Goal: Information Seeking & Learning: Learn about a topic

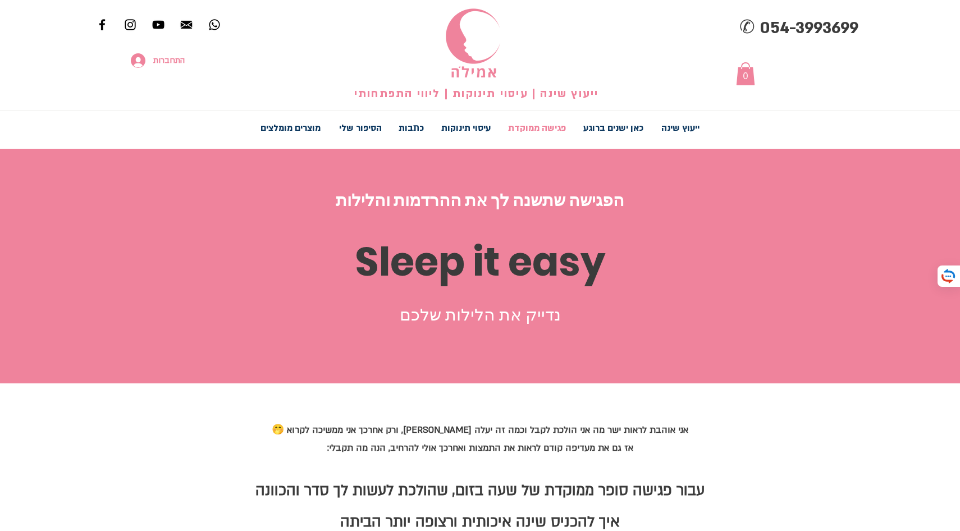
click at [484, 36] on img at bounding box center [472, 44] width 63 height 75
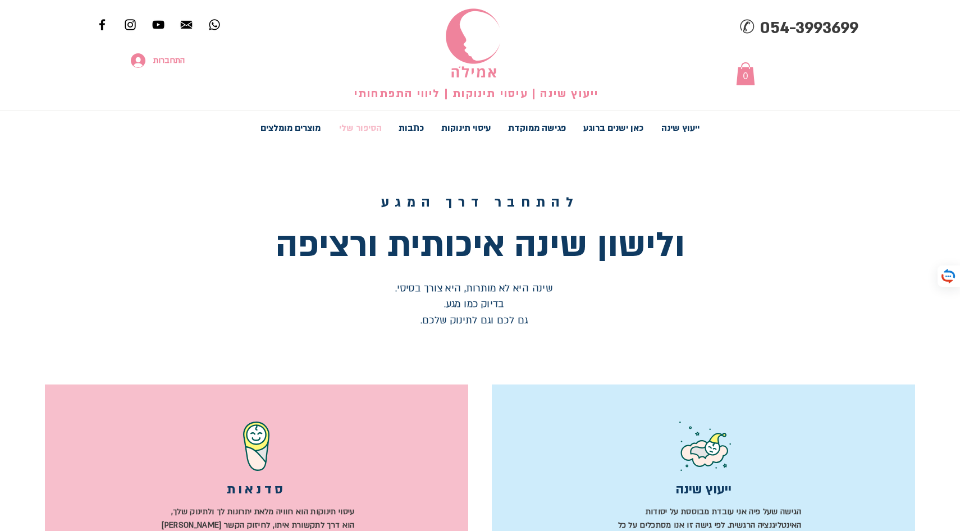
click at [355, 130] on p "הסיפור שלי" at bounding box center [360, 128] width 54 height 28
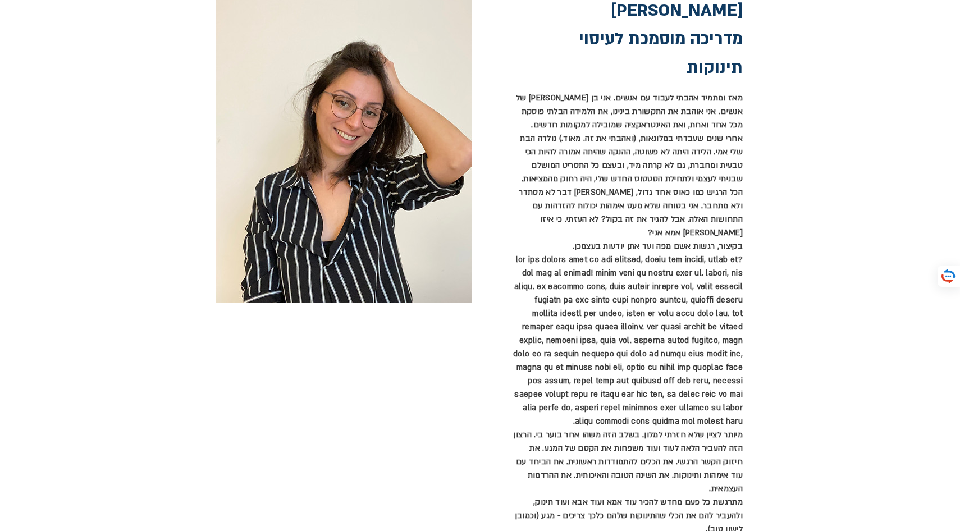
scroll to position [391, 0]
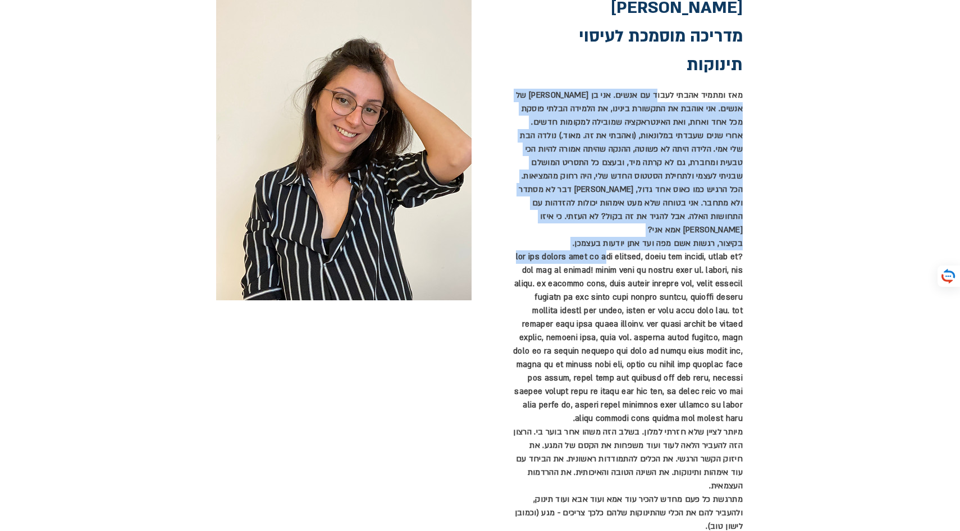
drag, startPoint x: 656, startPoint y: 95, endPoint x: 640, endPoint y: 248, distance: 154.1
click at [640, 248] on div "מאז ומתמיד אהבתי לעבוד עם אנשים. אני בן [PERSON_NAME] של אנשים. אני אוהבת את הת…" at bounding box center [626, 311] width 233 height 445
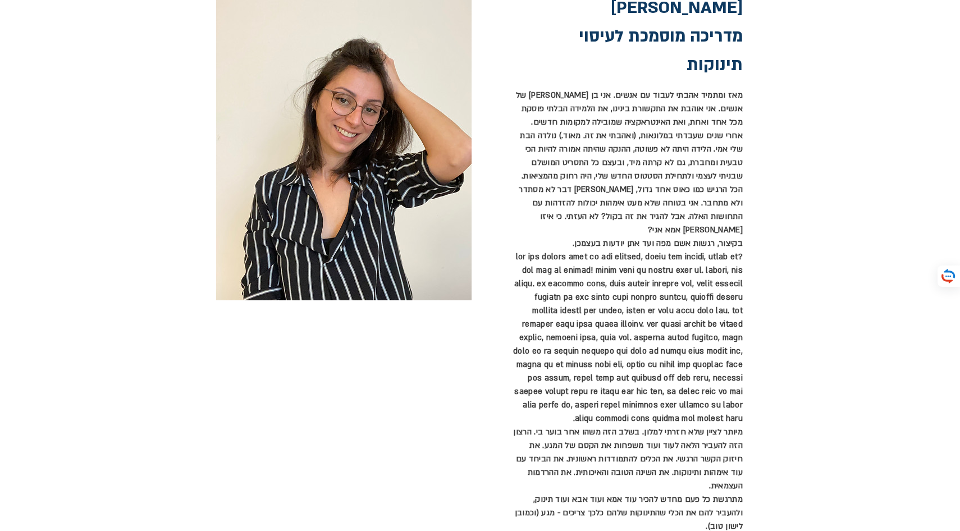
click at [681, 193] on p "הכל הרגיש כמו כאוס אחד גדול, [PERSON_NAME] דבר לא מסתדר ולא מתחבר. אני בטוחה של…" at bounding box center [626, 210] width 233 height 54
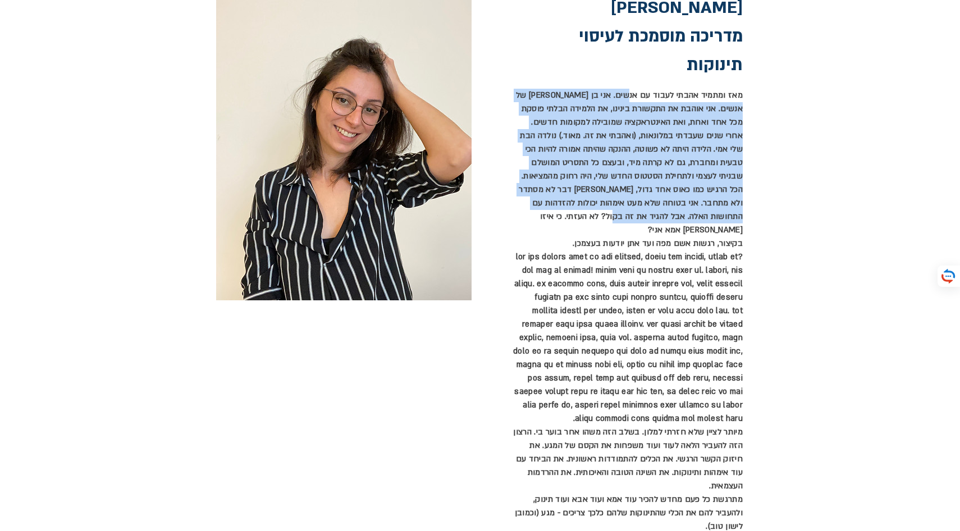
drag, startPoint x: 627, startPoint y: 90, endPoint x: 630, endPoint y: 219, distance: 129.1
click at [630, 219] on div "מאז ומתמיד אהבתי לעבוד עם אנשים. אני בן [PERSON_NAME] של אנשים. אני אוהבת את הת…" at bounding box center [626, 311] width 233 height 445
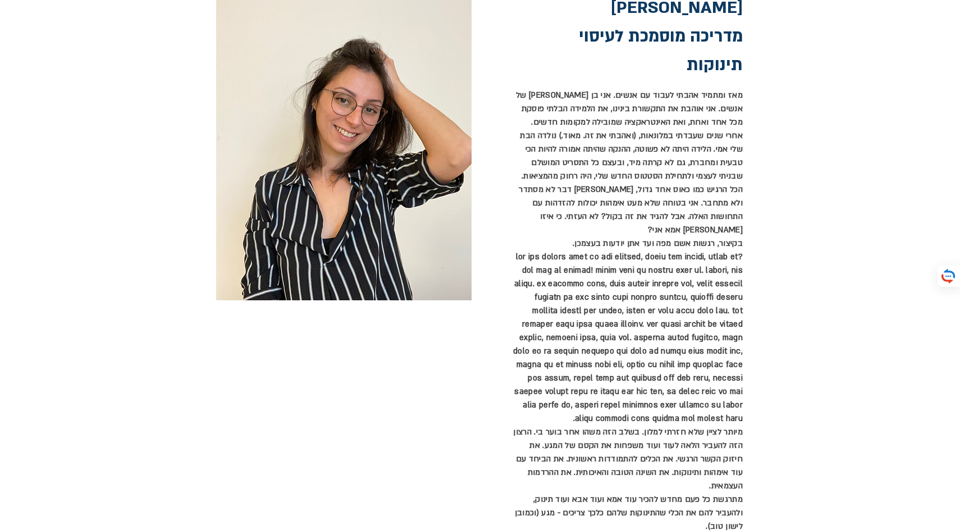
click at [670, 185] on span "הכל הרגיש כמו כאוס אחד גדול, [PERSON_NAME] דבר לא מסתדר ולא מתחבר. אני בטוחה של…" at bounding box center [631, 209] width 224 height 51
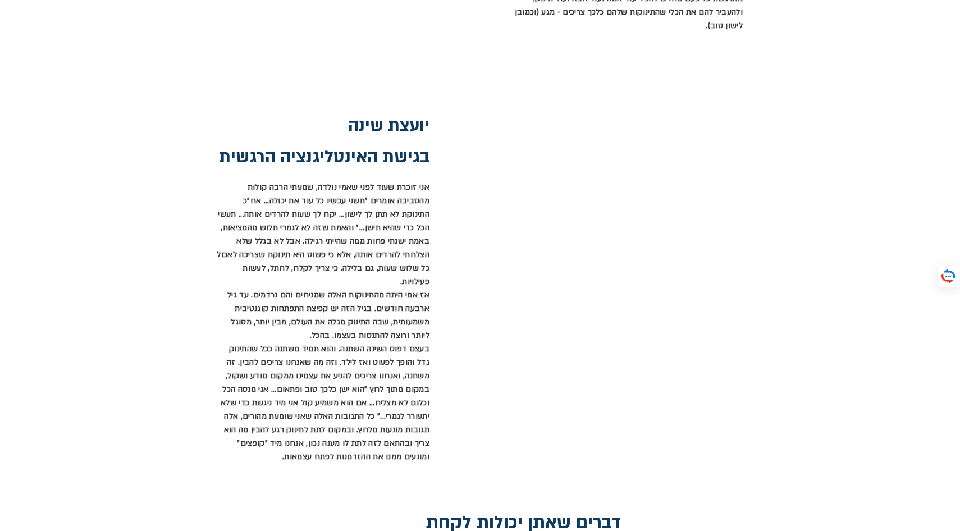
scroll to position [896, 0]
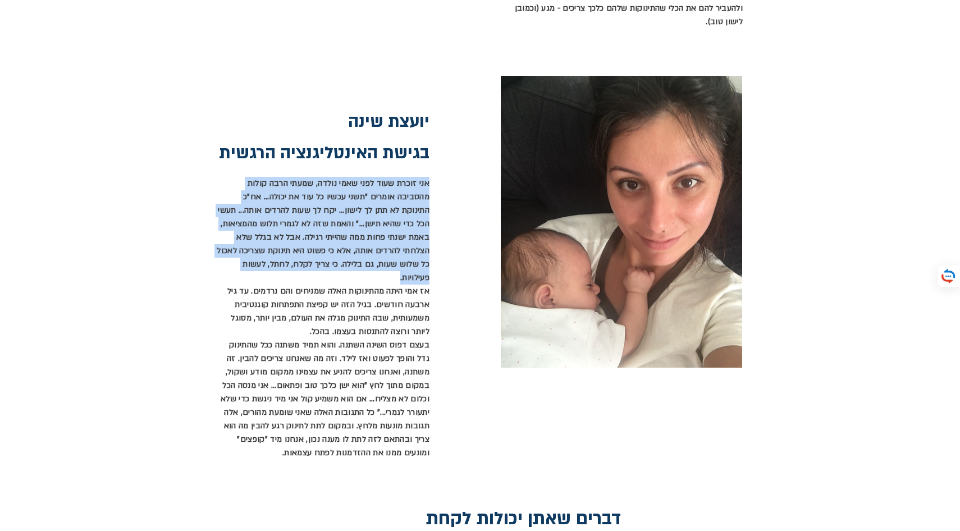
drag, startPoint x: 428, startPoint y: 180, endPoint x: 313, endPoint y: 270, distance: 146.3
click at [314, 270] on p "אני זוכרת שעוד לפני שאמי נולדה, שמעתי הרבה קולות מהסביבה אומרים "תשני עכשיו כל …" at bounding box center [322, 231] width 213 height 108
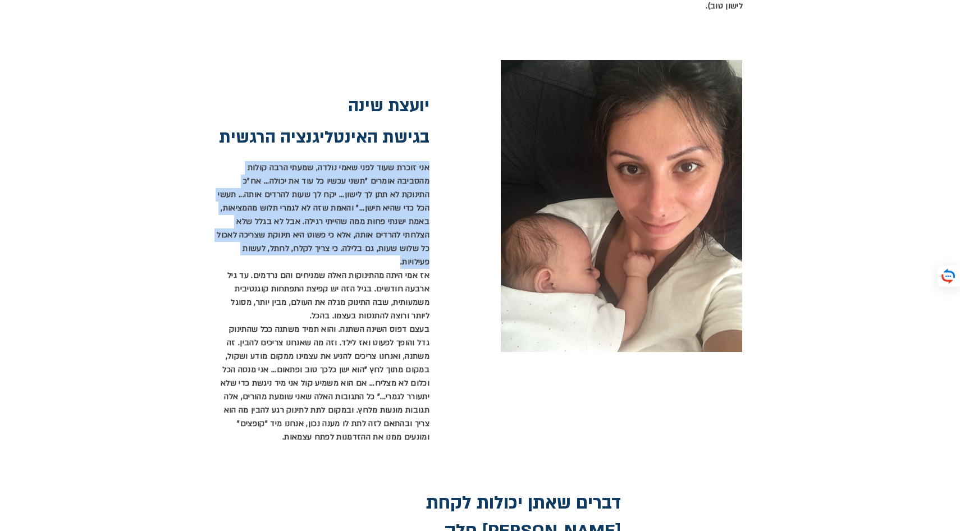
scroll to position [912, 0]
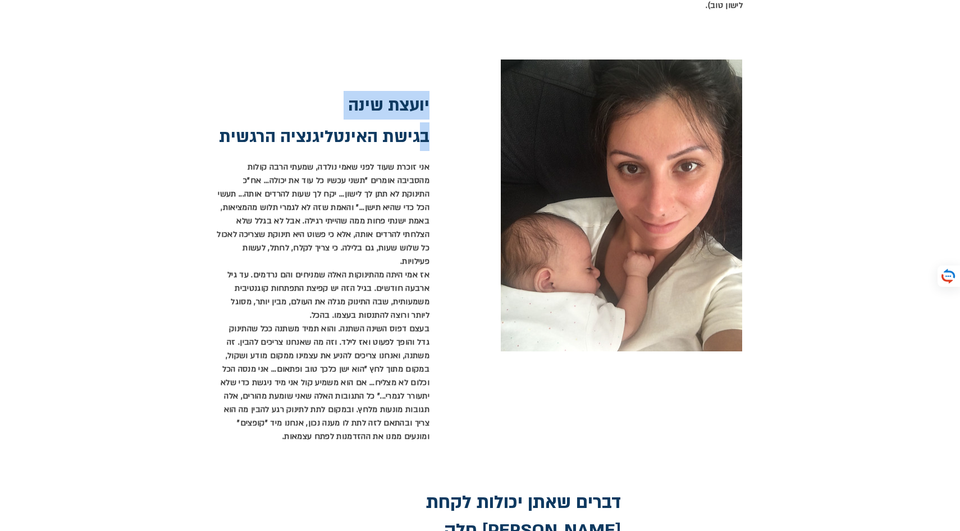
drag, startPoint x: 427, startPoint y: 101, endPoint x: 424, endPoint y: 142, distance: 41.1
click at [424, 142] on div "יועצת שינה בגישת האינטליגנציה הרגשית אני זוכרת שעוד לפני שאמי נולדה, שמעתי הרבה…" at bounding box center [240, 253] width 480 height 456
click at [369, 251] on p "אני זוכרת שעוד לפני שאמי נולדה, שמעתי הרבה קולות מהסביבה אומרים "תשני עכשיו כל …" at bounding box center [322, 215] width 213 height 108
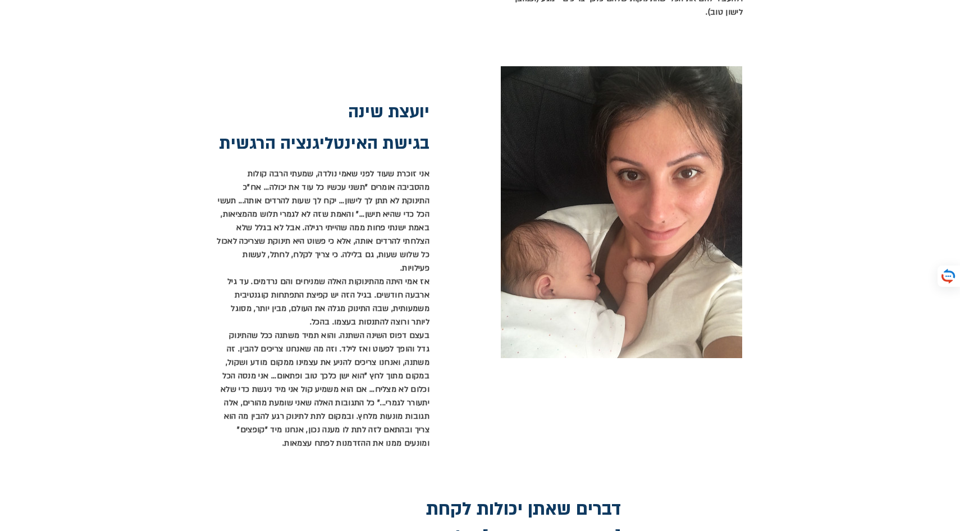
scroll to position [908, 0]
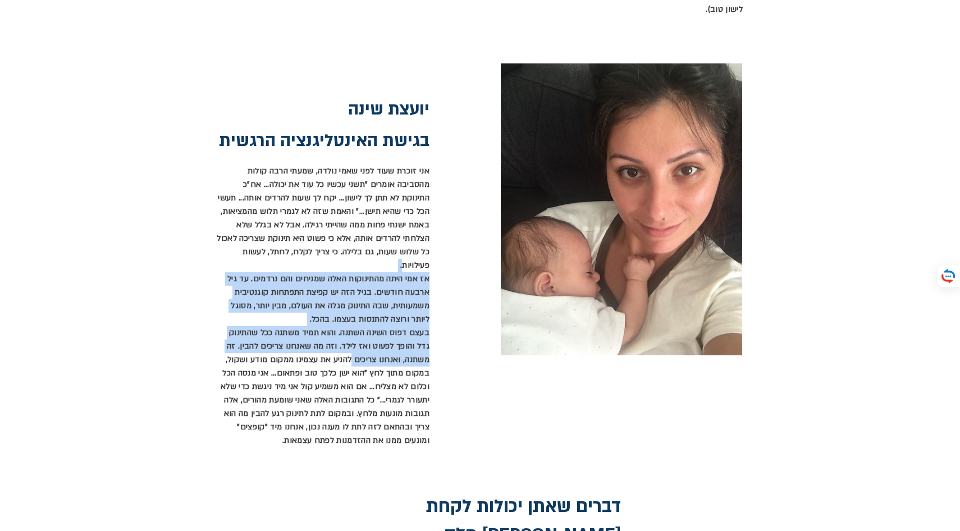
drag, startPoint x: 352, startPoint y: 263, endPoint x: 351, endPoint y: 351, distance: 88.1
click at [351, 351] on div "אני זוכרת שעוד לפני שאמי נולדה, שמעתי הרבה קולות מהסביבה אומרים "תשני עכשיו כל …" at bounding box center [322, 305] width 213 height 283
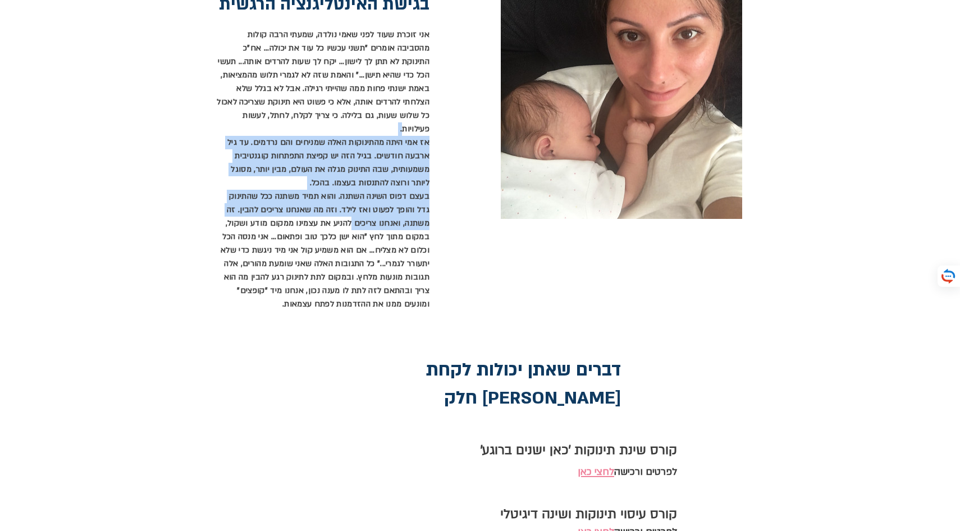
scroll to position [1023, 0]
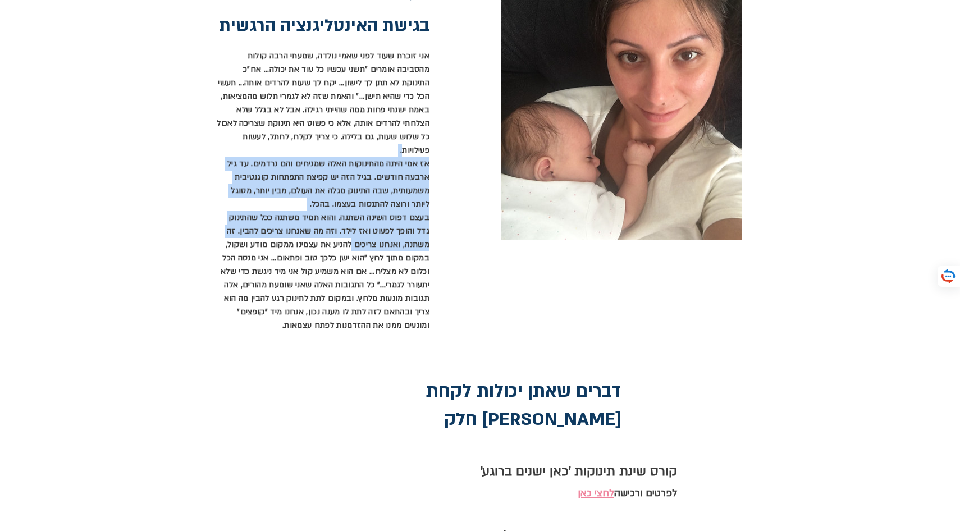
drag, startPoint x: 280, startPoint y: 322, endPoint x: 282, endPoint y: 308, distance: 13.8
click at [282, 308] on span "בעצם דפוס השינה השתנה. והוא תמיד משתנה ככל שהתינוק גדל והופך לפעוט ואז לילד. וז…" at bounding box center [325, 271] width 209 height 118
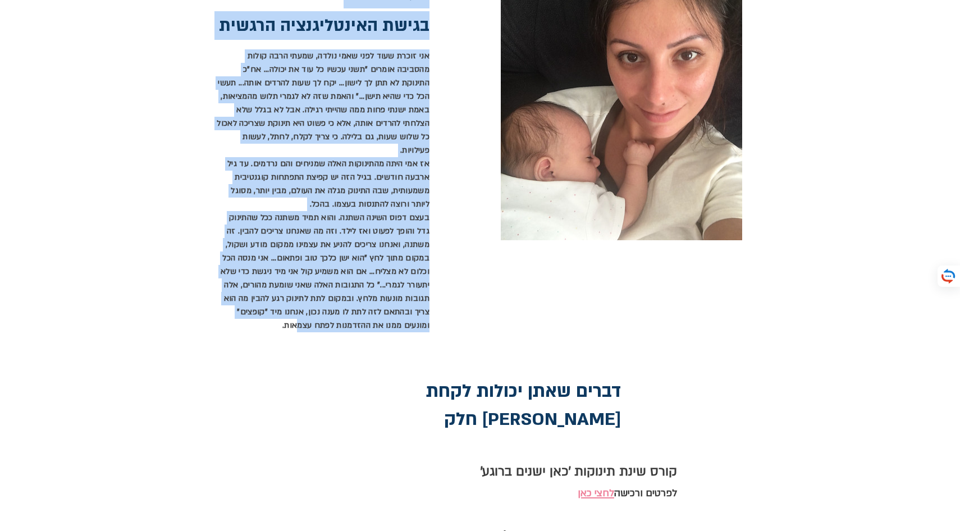
drag, startPoint x: 430, startPoint y: 217, endPoint x: 294, endPoint y: 319, distance: 169.6
click at [294, 319] on div "יועצת שינה בגישת האינטליגנציה הרגשית אני זוכרת שעוד לפני שאמי נולדה, שמעתי הרבה…" at bounding box center [240, 142] width 480 height 456
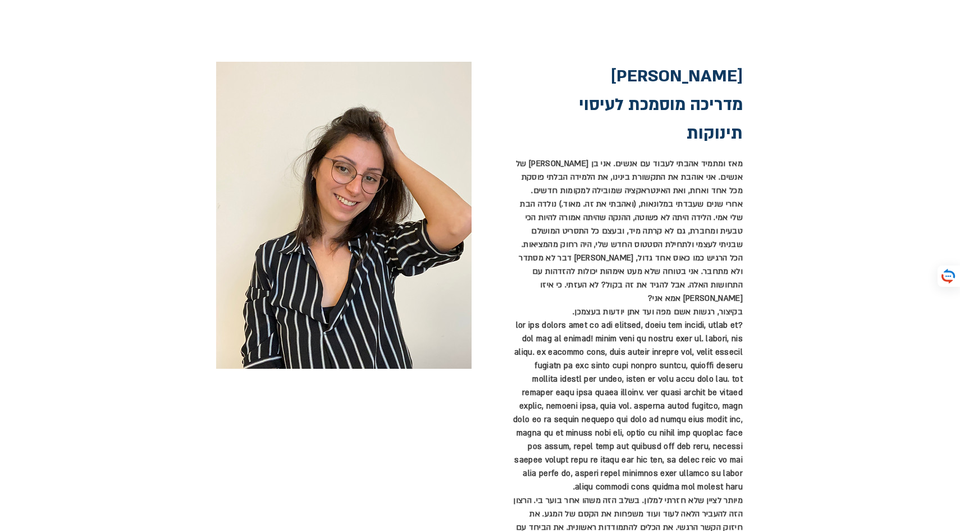
scroll to position [0, 0]
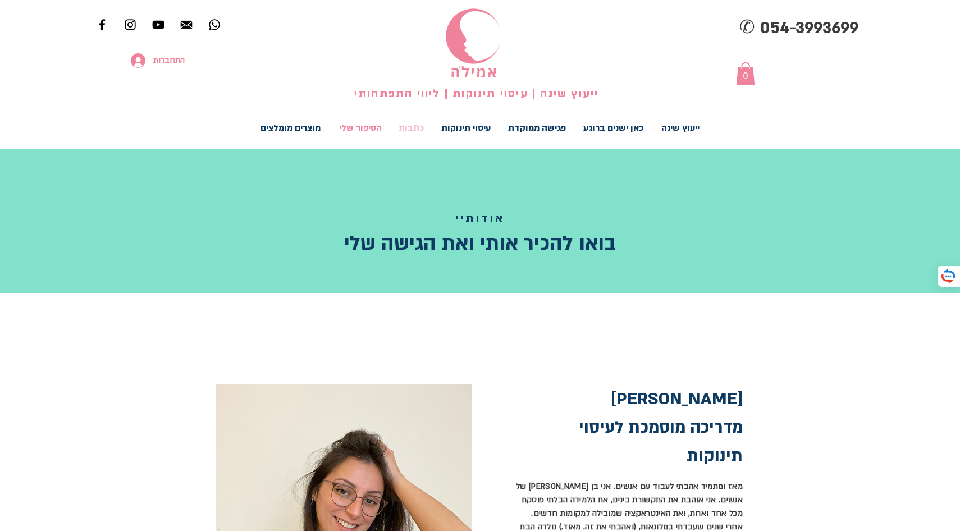
click at [413, 127] on p "כתבות" at bounding box center [411, 128] width 36 height 28
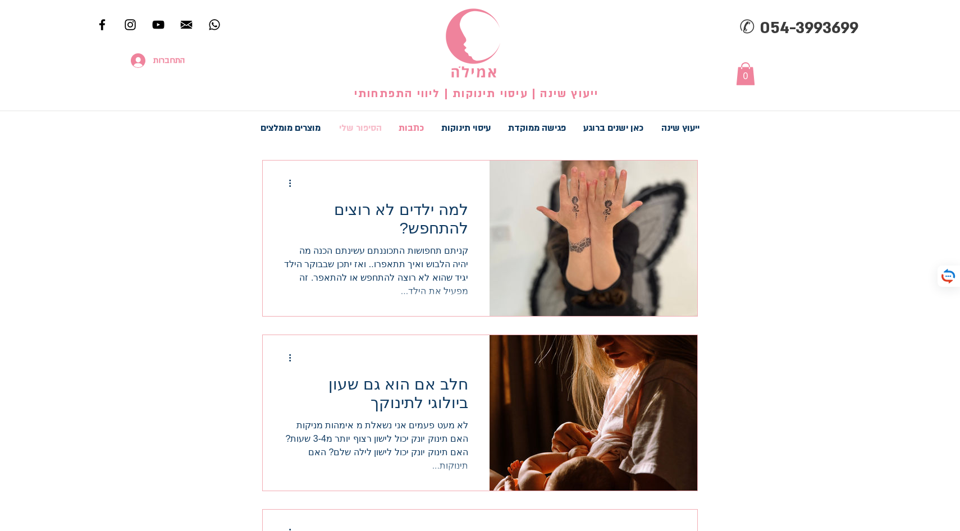
click at [362, 127] on p "הסיפור שלי" at bounding box center [360, 128] width 54 height 28
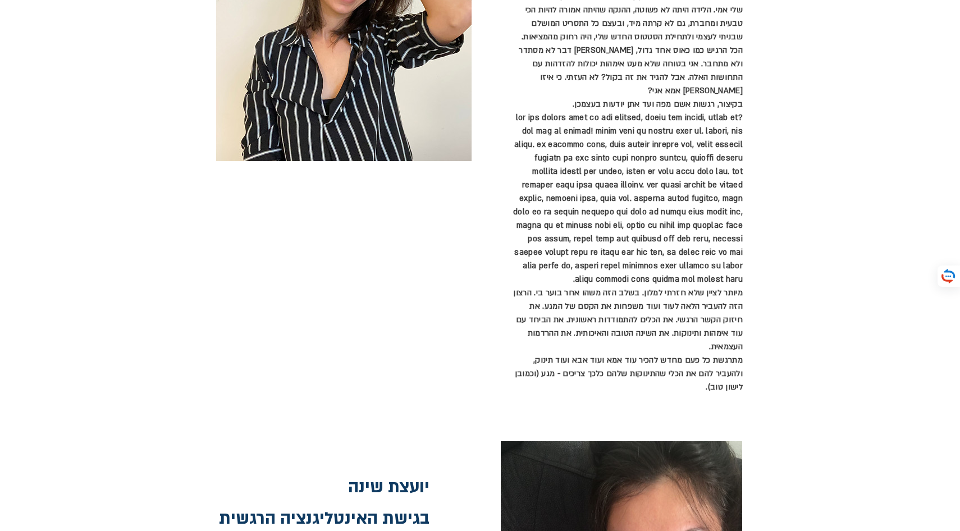
scroll to position [534, 0]
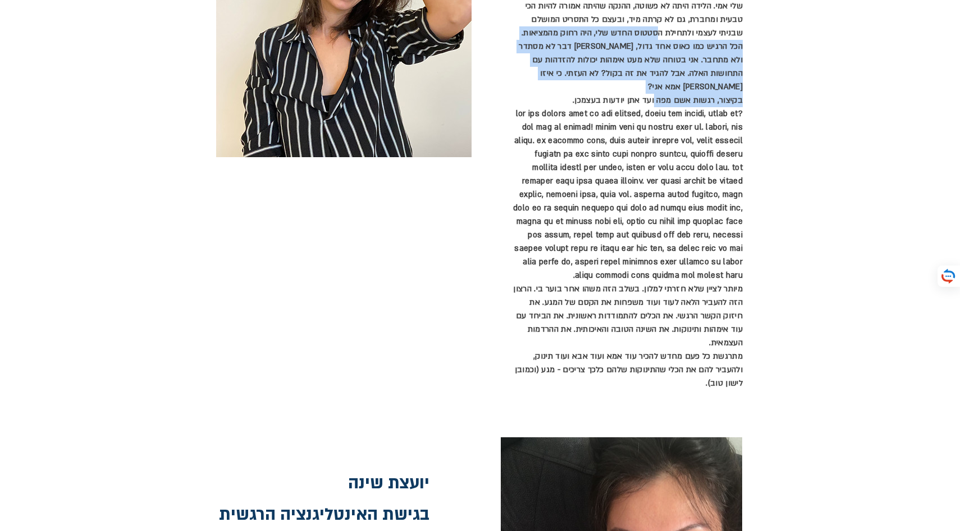
drag, startPoint x: 657, startPoint y: 30, endPoint x: 653, endPoint y: 82, distance: 51.8
click at [653, 82] on div "מאז ומתמיד אהבתי לעבוד עם אנשים. אני בן [PERSON_NAME] של אנשים. אני אוהבת את הת…" at bounding box center [626, 168] width 233 height 445
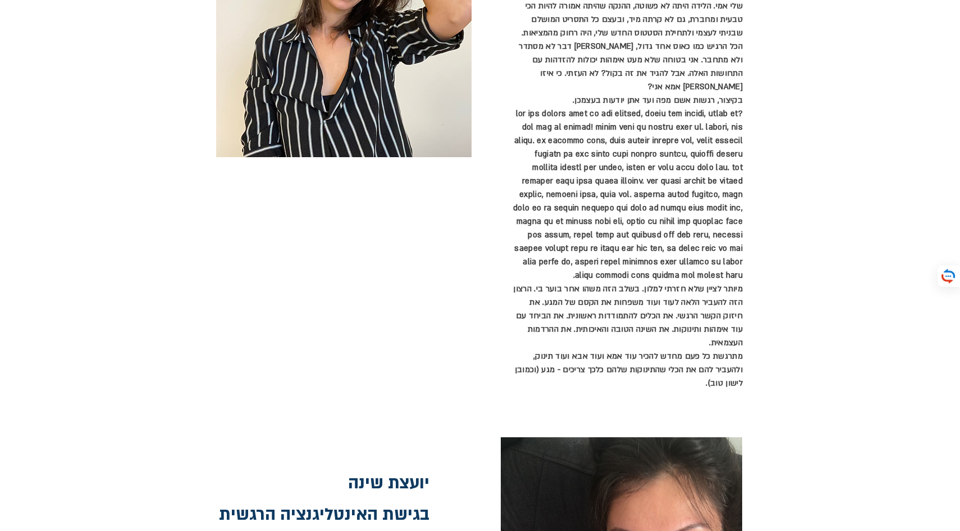
click at [630, 41] on span "הכל הרגיש כמו כאוס אחד גדול, [PERSON_NAME] דבר לא מסתדר ולא מתחבר. אני בטוחה של…" at bounding box center [631, 66] width 224 height 51
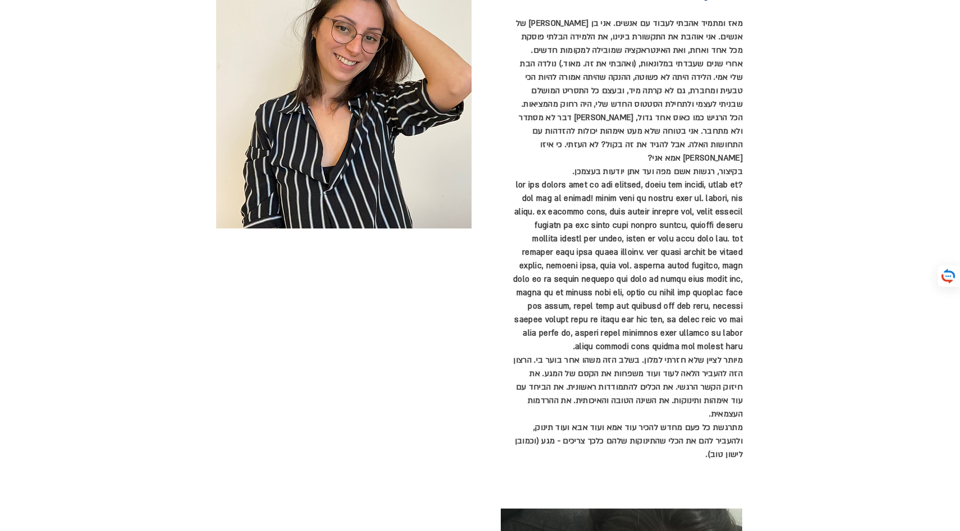
scroll to position [465, 0]
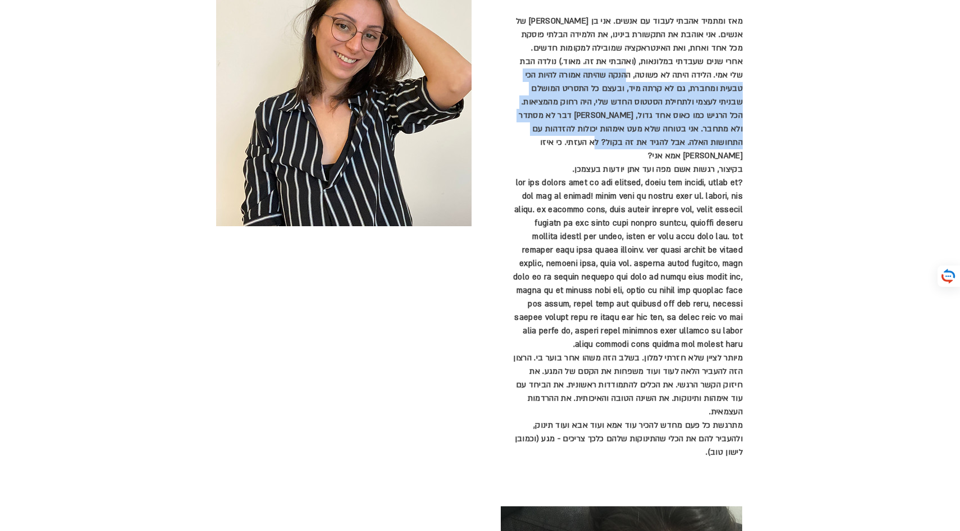
drag, startPoint x: 618, startPoint y: 72, endPoint x: 615, endPoint y: 136, distance: 64.0
click at [615, 136] on div "מאז ומתמיד אהבתי לעבוד עם אנשים. אני בן [PERSON_NAME] של אנשים. אני אוהבת את הת…" at bounding box center [626, 237] width 233 height 445
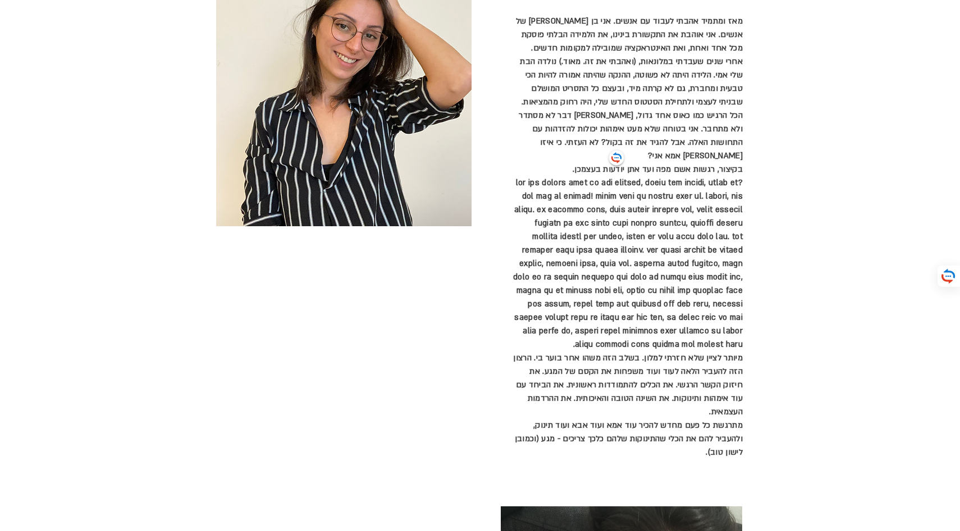
click at [664, 132] on p "הכל הרגיש כמו כאוס אחד גדול, [PERSON_NAME] דבר לא מסתדר ולא מתחבר. אני בטוחה של…" at bounding box center [626, 136] width 233 height 54
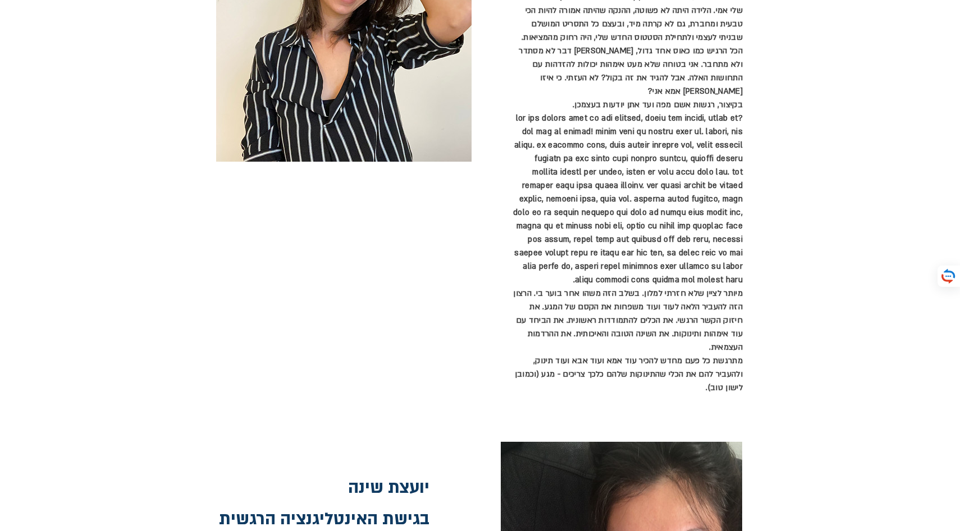
scroll to position [535, 0]
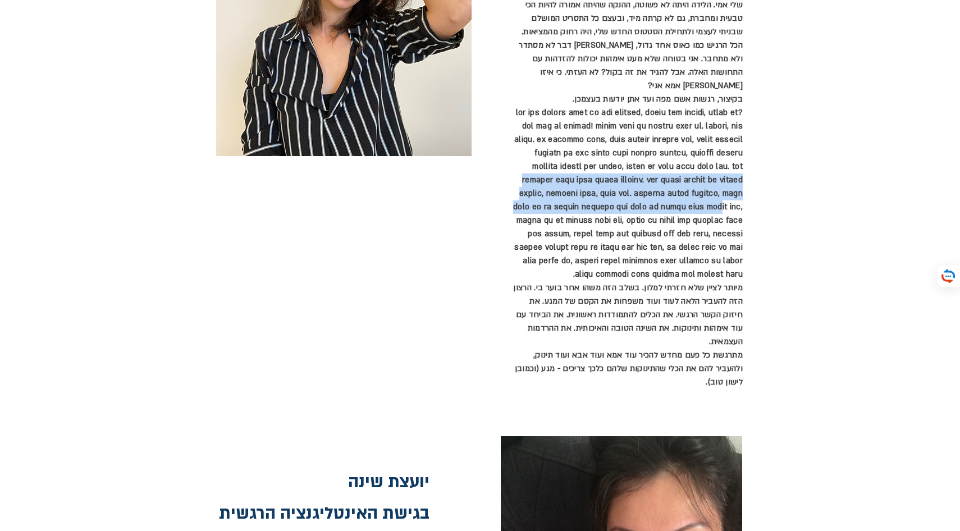
drag, startPoint x: 669, startPoint y: 171, endPoint x: 659, endPoint y: 207, distance: 37.7
click at [659, 207] on p at bounding box center [626, 193] width 233 height 175
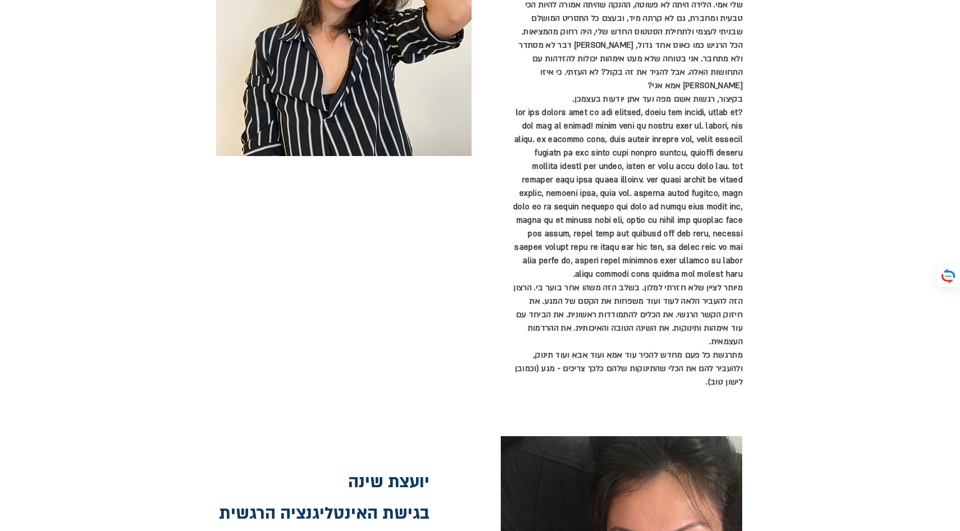
click at [680, 187] on span at bounding box center [628, 193] width 230 height 172
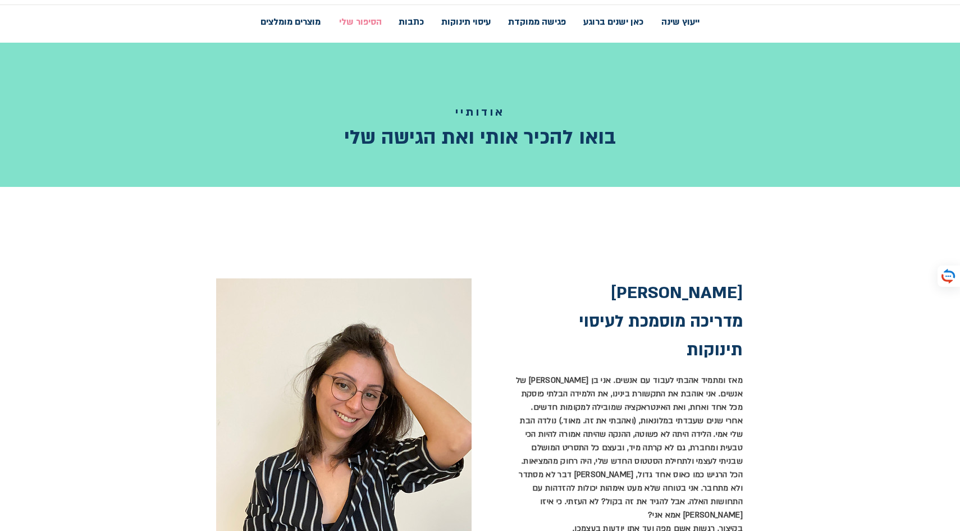
scroll to position [0, 0]
